Goal: Share content: Share content

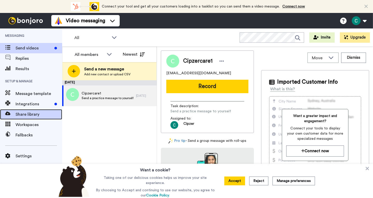
click at [24, 115] on span "Share library" at bounding box center [39, 114] width 47 height 6
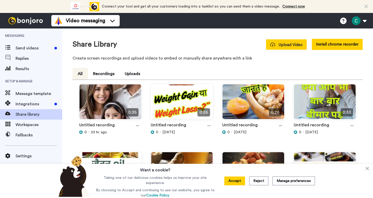
click at [284, 46] on span "Upload Video" at bounding box center [286, 44] width 32 height 5
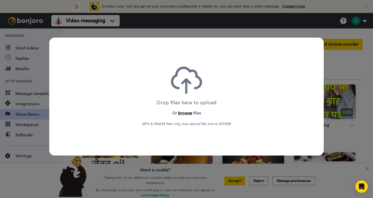
click at [178, 112] on button "browse" at bounding box center [185, 113] width 14 height 6
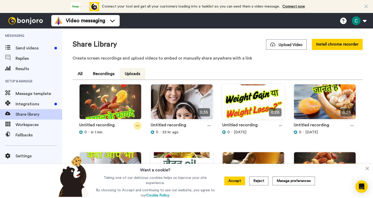
click at [138, 124] on icon at bounding box center [137, 126] width 3 height 4
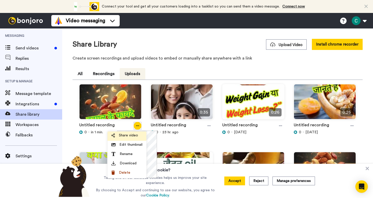
click at [132, 135] on span "Share video" at bounding box center [128, 135] width 19 height 5
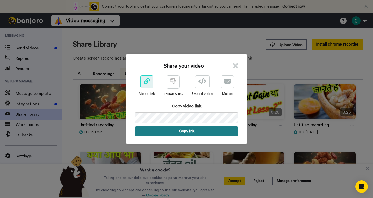
click at [174, 130] on button "Copy link" at bounding box center [187, 131] width 104 height 10
